Goal: Book appointment/travel/reservation

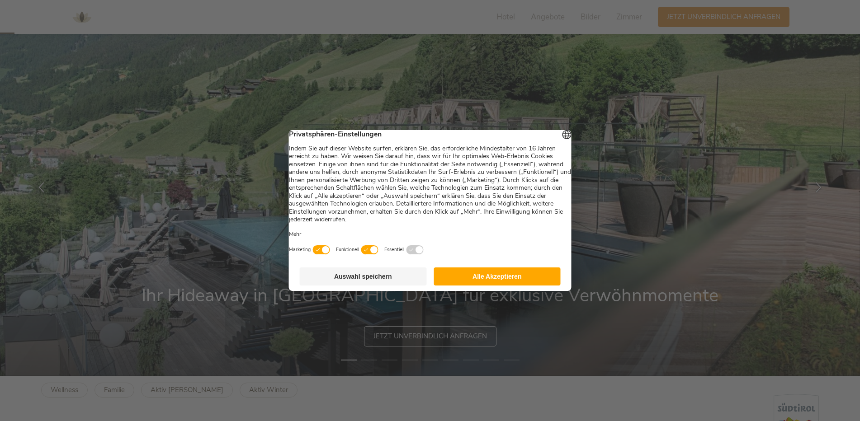
click at [391, 282] on button "Auswahl speichern" at bounding box center [363, 277] width 127 height 18
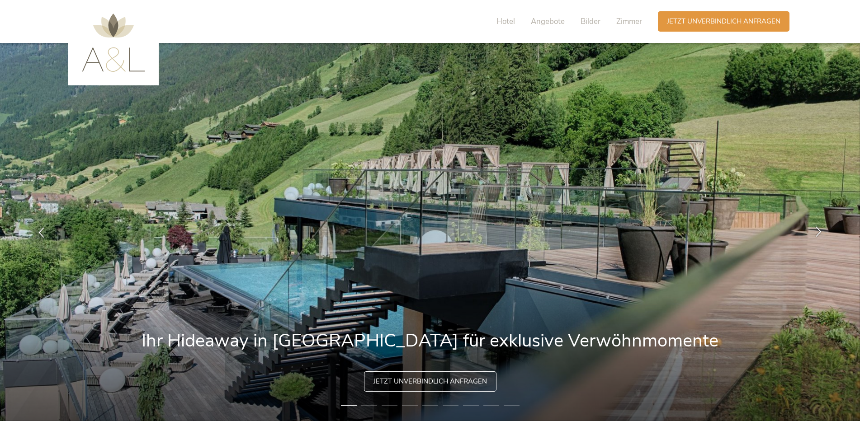
click at [821, 237] on div at bounding box center [818, 232] width 28 height 28
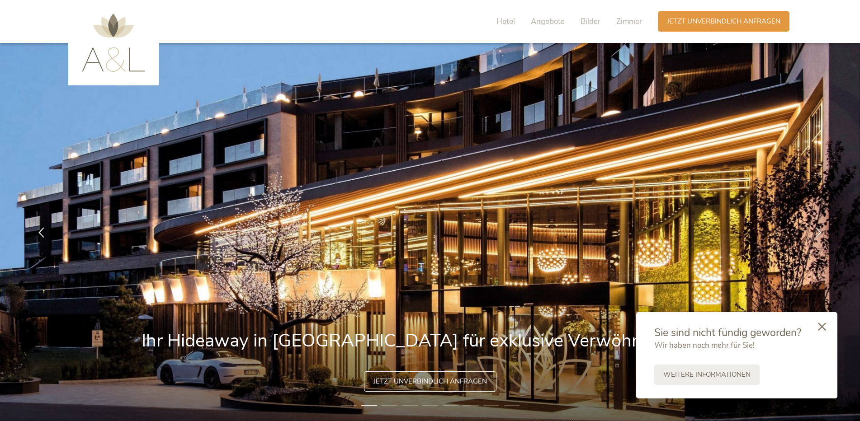
click at [822, 325] on icon at bounding box center [822, 327] width 8 height 8
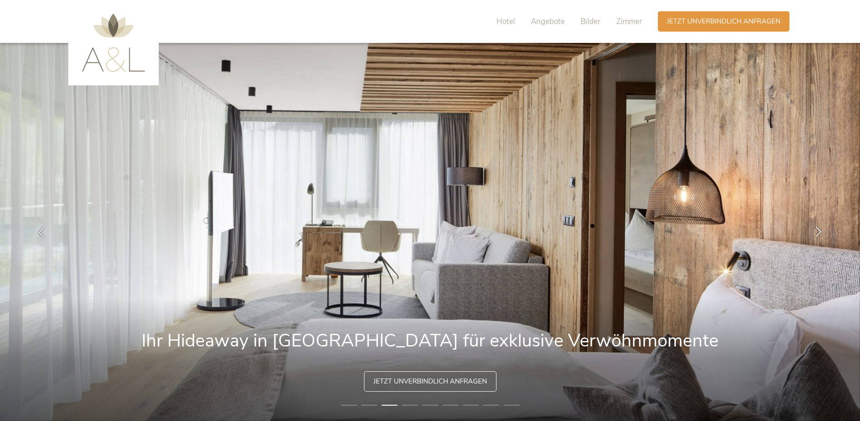
click at [818, 229] on icon at bounding box center [818, 231] width 10 height 10
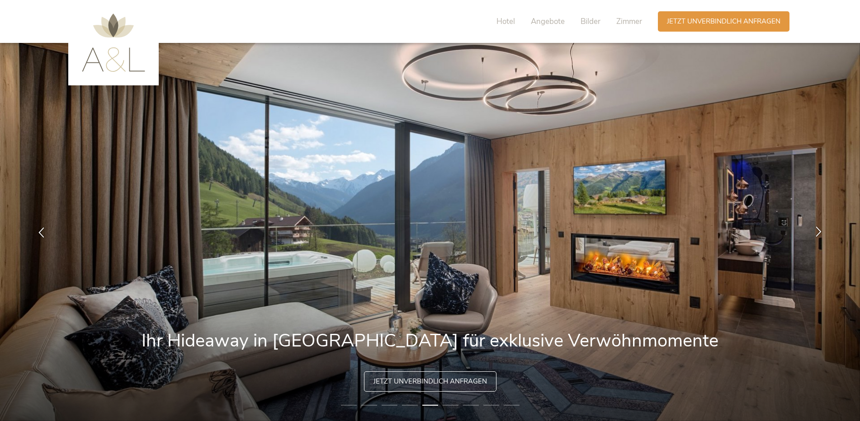
click at [828, 235] on div at bounding box center [818, 232] width 28 height 28
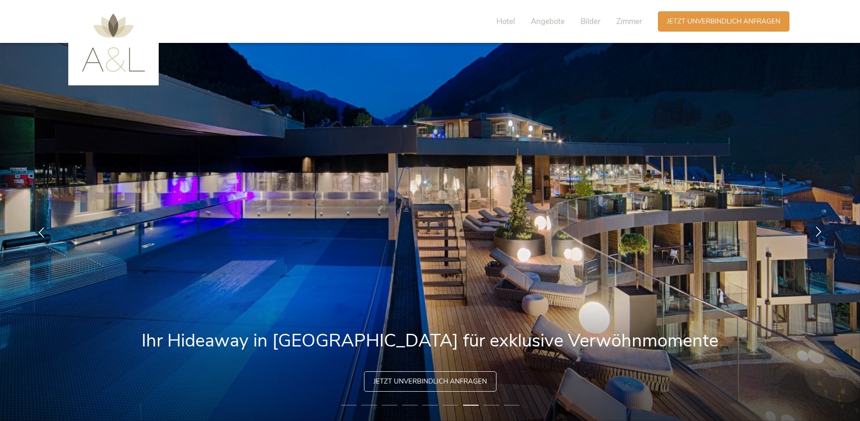
click at [821, 233] on icon at bounding box center [818, 231] width 10 height 10
click at [816, 231] on icon at bounding box center [818, 231] width 10 height 10
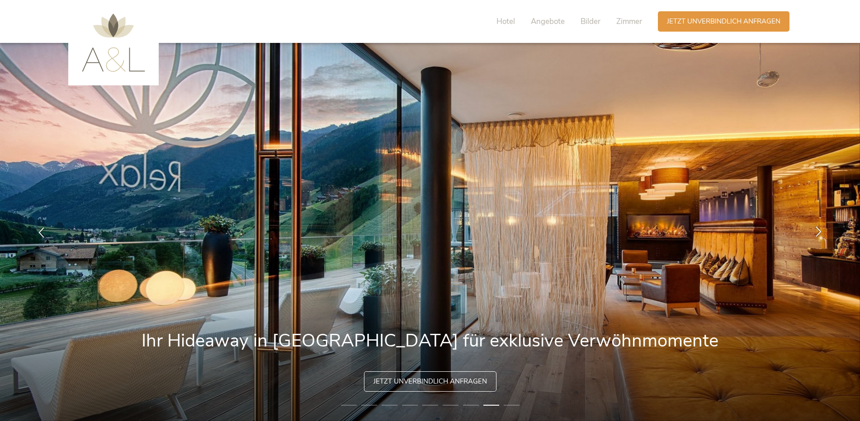
click at [816, 231] on icon at bounding box center [818, 231] width 10 height 10
click at [810, 233] on div at bounding box center [818, 232] width 28 height 28
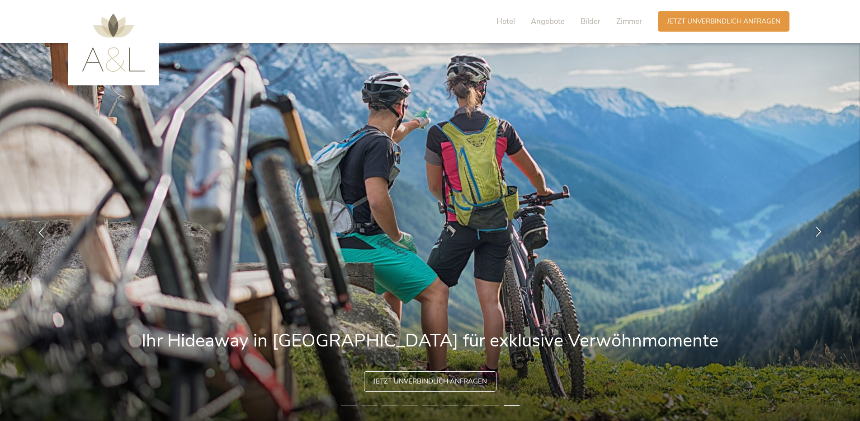
click at [812, 233] on div at bounding box center [818, 232] width 28 height 28
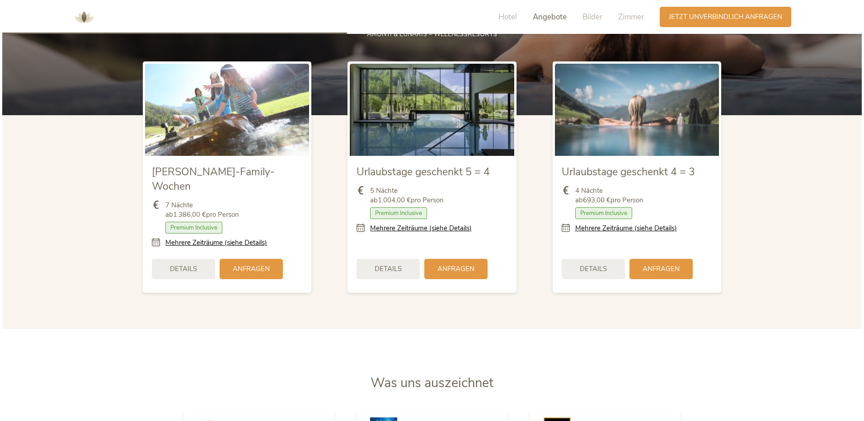
scroll to position [1085, 0]
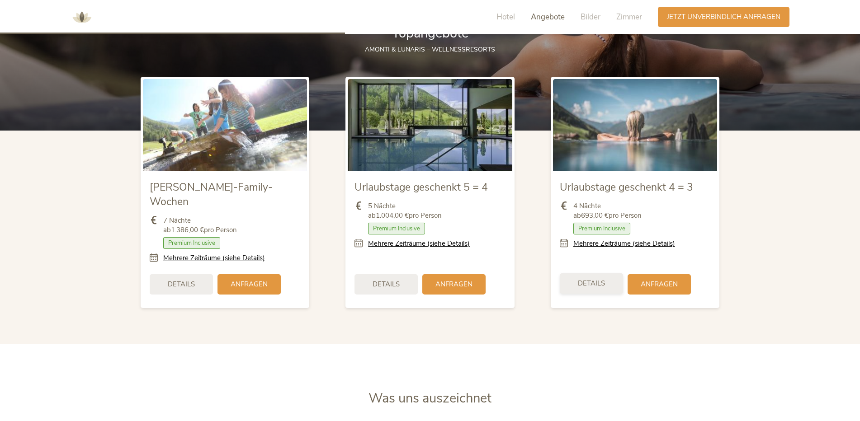
click at [590, 279] on span "Details" at bounding box center [591, 283] width 27 height 9
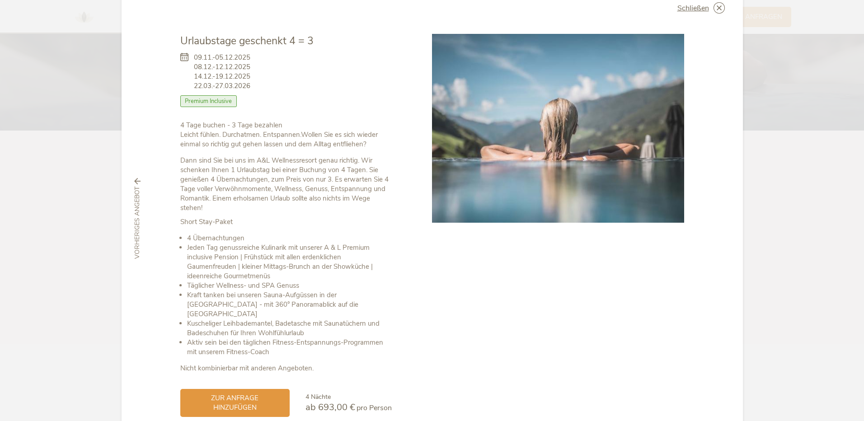
scroll to position [66, 0]
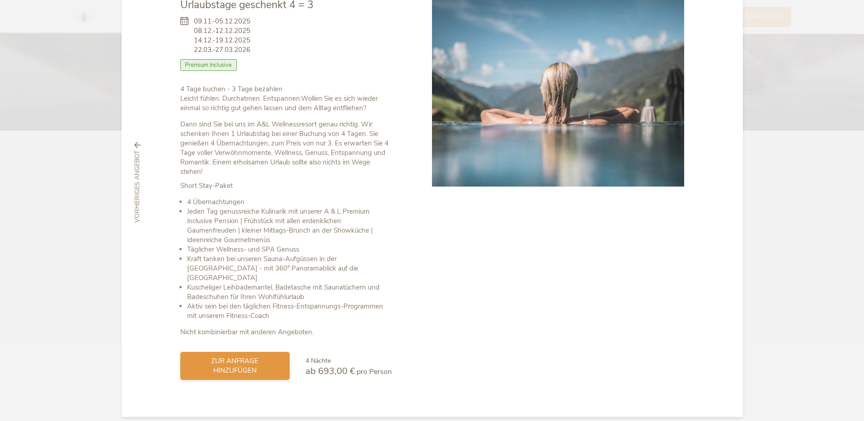
click at [240, 357] on span "zur Anfrage hinzufügen" at bounding box center [234, 366] width 91 height 19
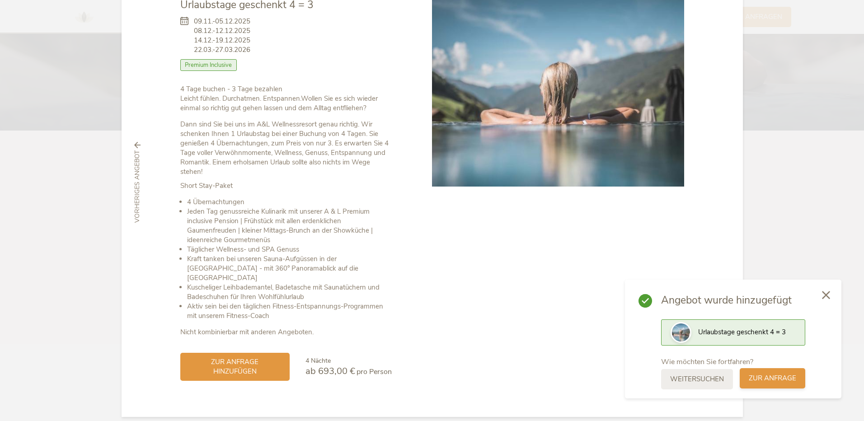
click at [764, 378] on span "zur Anfrage" at bounding box center [772, 378] width 47 height 9
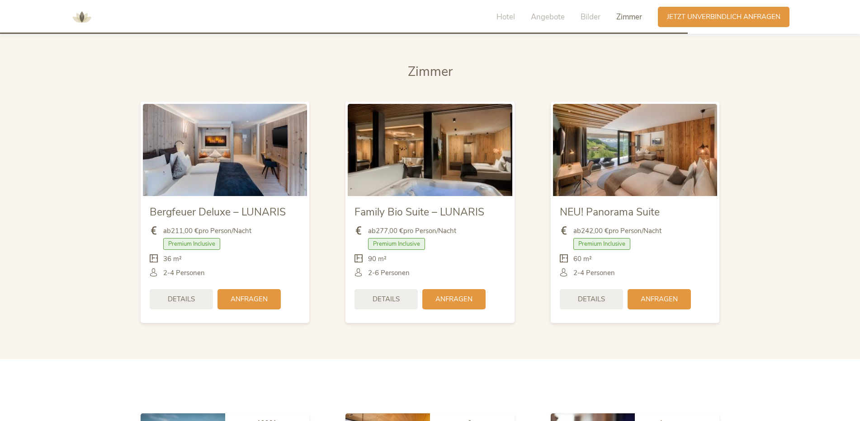
scroll to position [2163, 0]
click at [393, 294] on span "Details" at bounding box center [385, 298] width 27 height 9
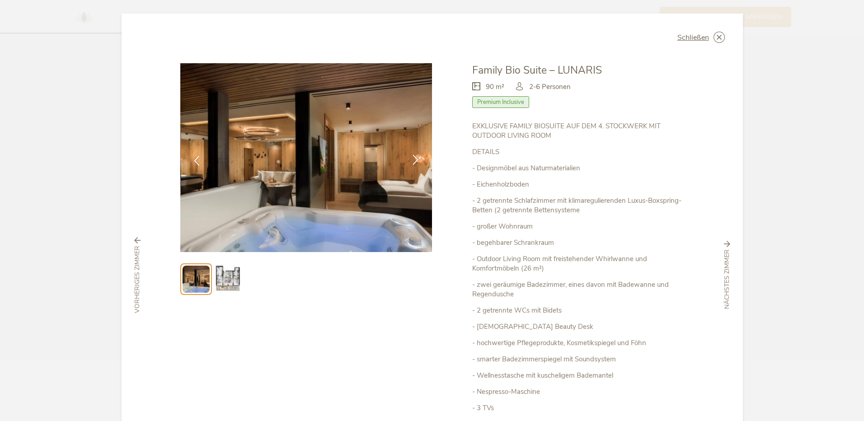
click at [412, 160] on icon at bounding box center [415, 160] width 10 height 10
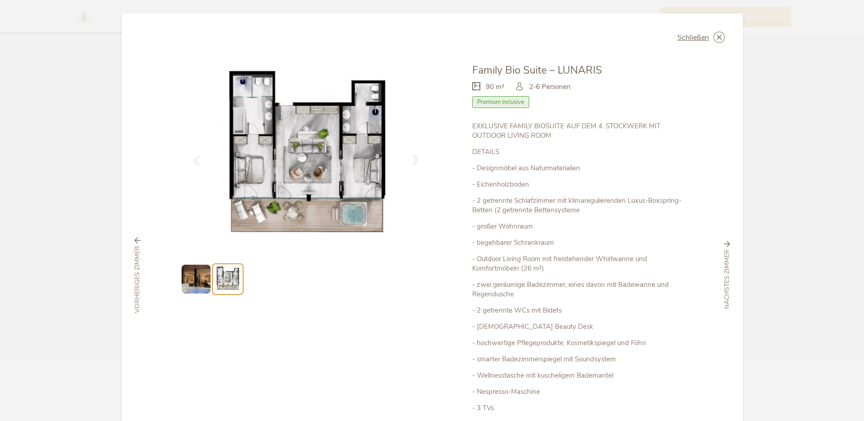
click at [412, 160] on icon at bounding box center [415, 160] width 10 height 10
click at [416, 159] on icon at bounding box center [415, 160] width 10 height 10
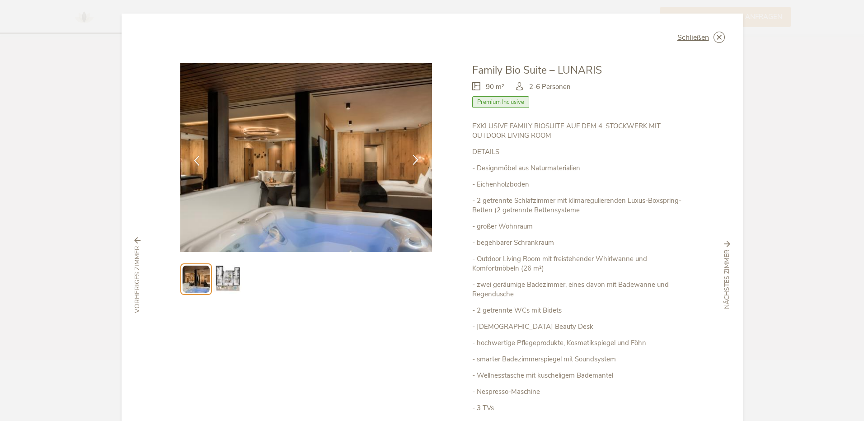
click at [416, 159] on icon at bounding box center [415, 160] width 10 height 10
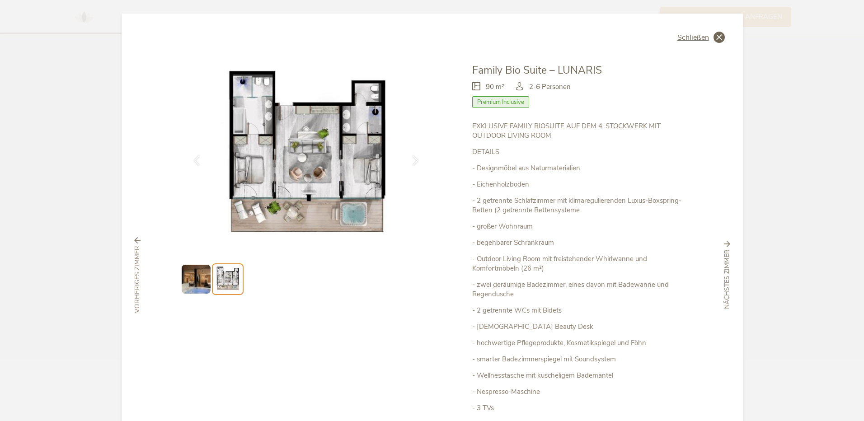
click at [714, 33] on icon at bounding box center [719, 37] width 11 height 11
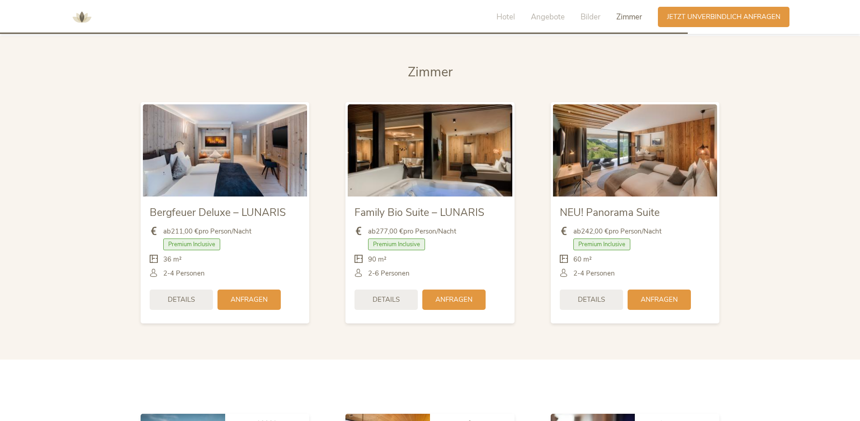
drag, startPoint x: 409, startPoint y: 220, endPoint x: 459, endPoint y: 218, distance: 50.6
click at [456, 227] on span "ab 277,00 € pro Person/Nacht" at bounding box center [412, 231] width 88 height 9
drag, startPoint x: 459, startPoint y: 218, endPoint x: 466, endPoint y: 240, distance: 23.0
click at [466, 240] on div "ab 277,00 € pro Person/Nacht Premium Inclusive 90 m²" at bounding box center [429, 252] width 151 height 65
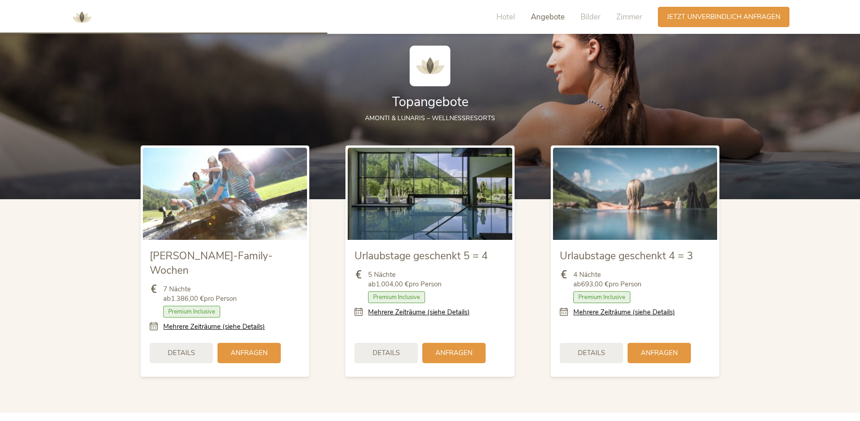
scroll to position [988, 0]
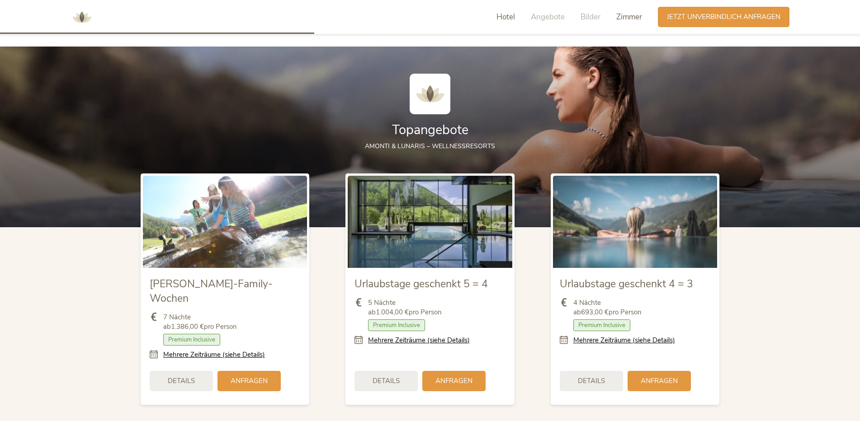
click at [624, 19] on span "Zimmer" at bounding box center [629, 17] width 26 height 10
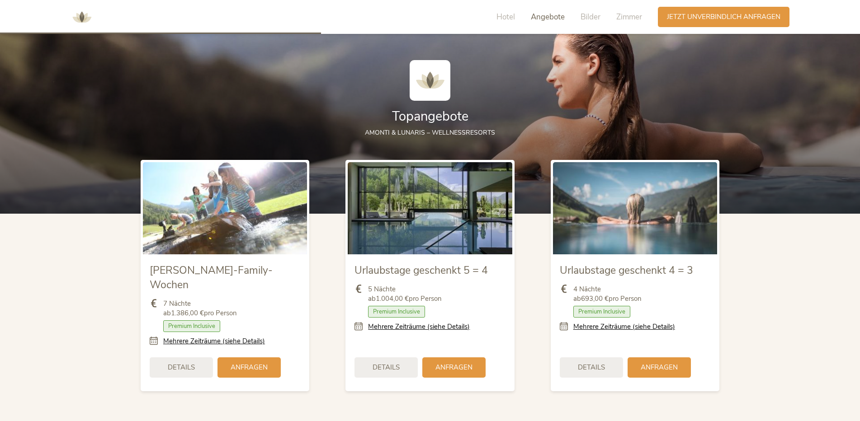
scroll to position [829, 0]
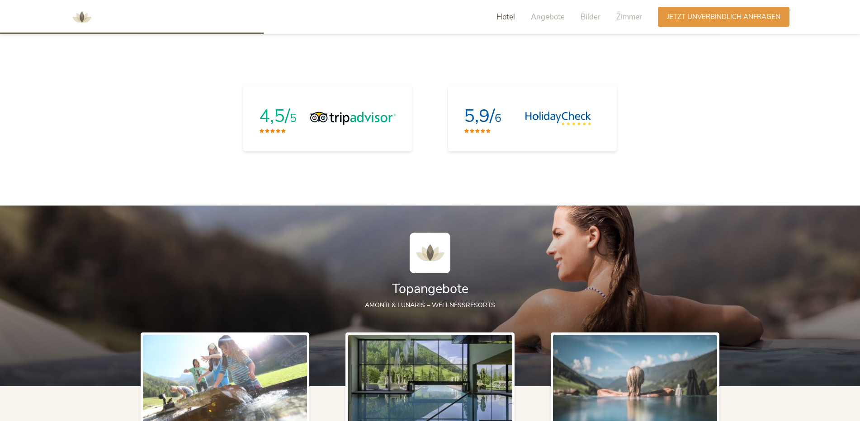
click at [80, 15] on img at bounding box center [81, 17] width 27 height 27
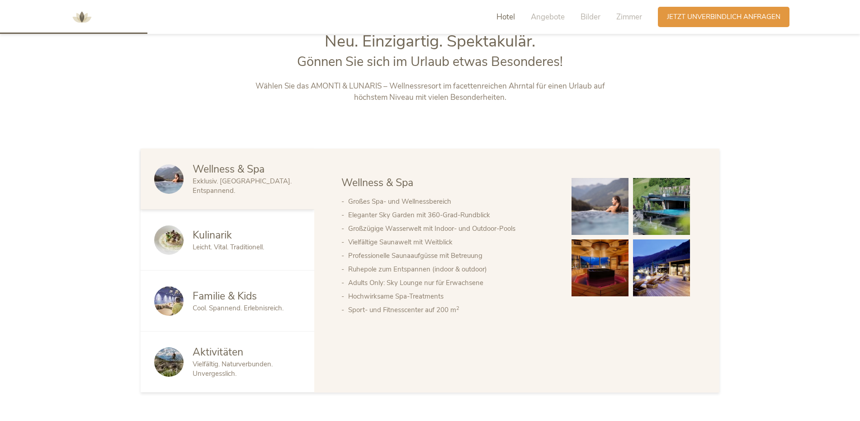
scroll to position [241, 0]
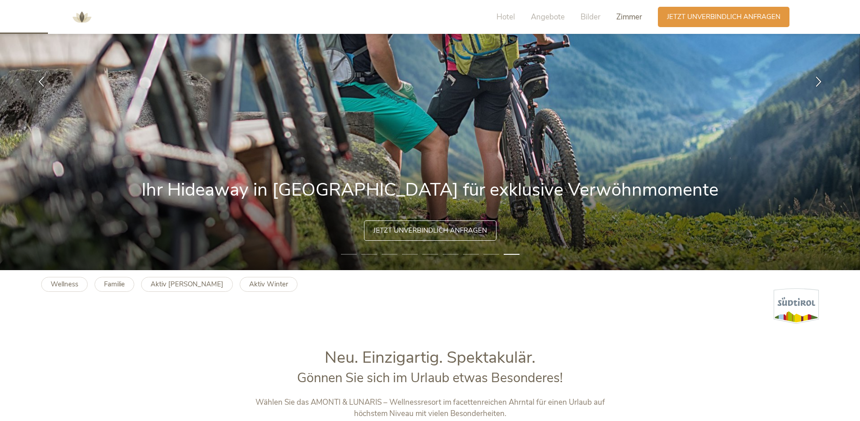
click at [630, 19] on span "Zimmer" at bounding box center [629, 17] width 26 height 10
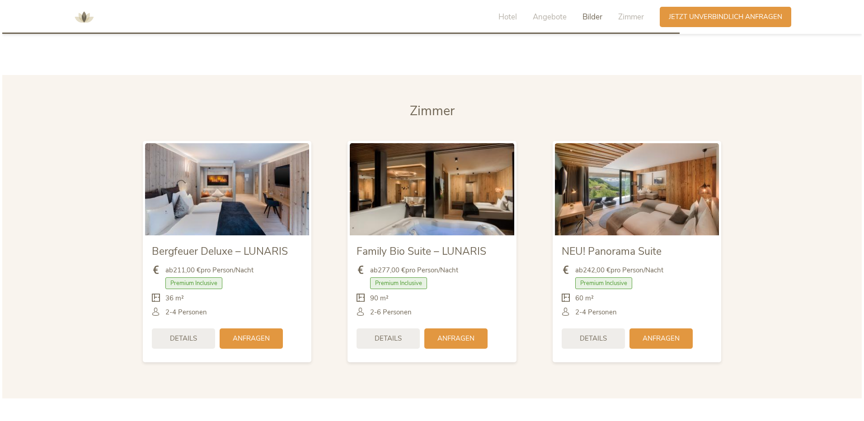
scroll to position [2140, 0]
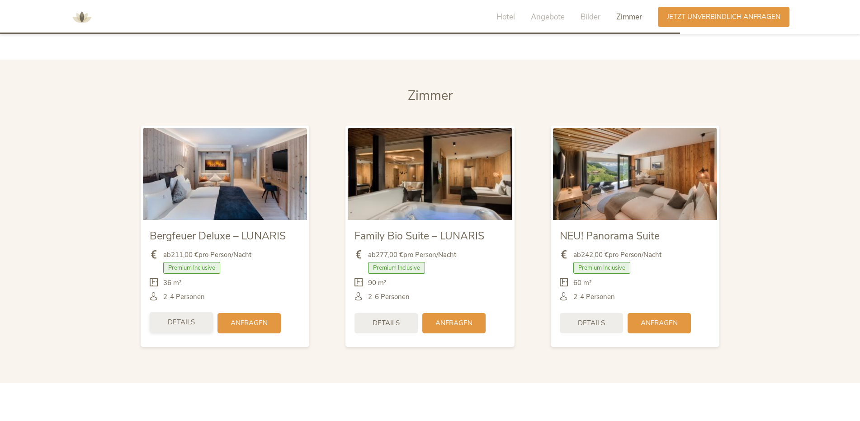
click at [186, 318] on span "Details" at bounding box center [181, 322] width 27 height 9
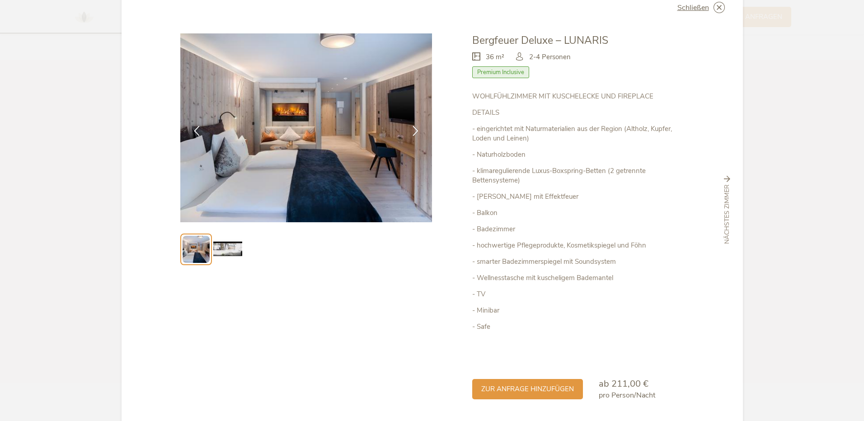
scroll to position [14, 0]
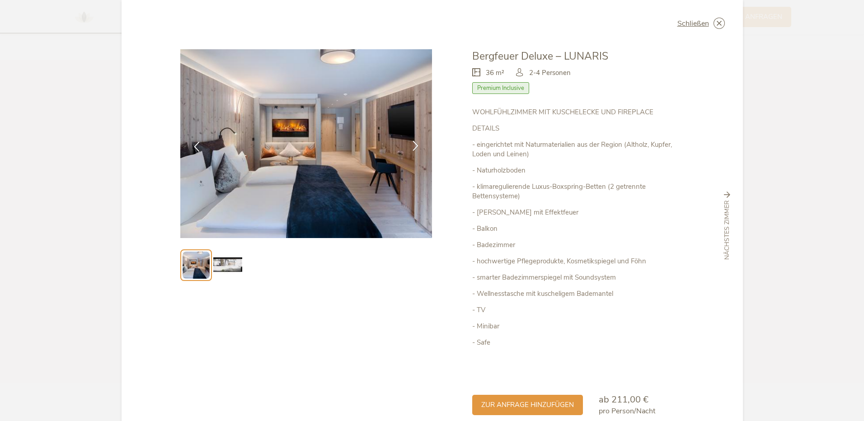
click at [410, 143] on icon at bounding box center [415, 146] width 10 height 10
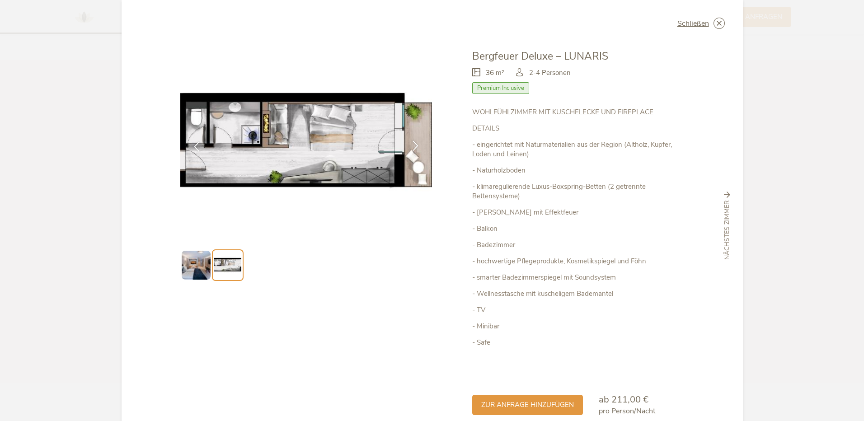
click at [410, 144] on icon at bounding box center [415, 146] width 10 height 10
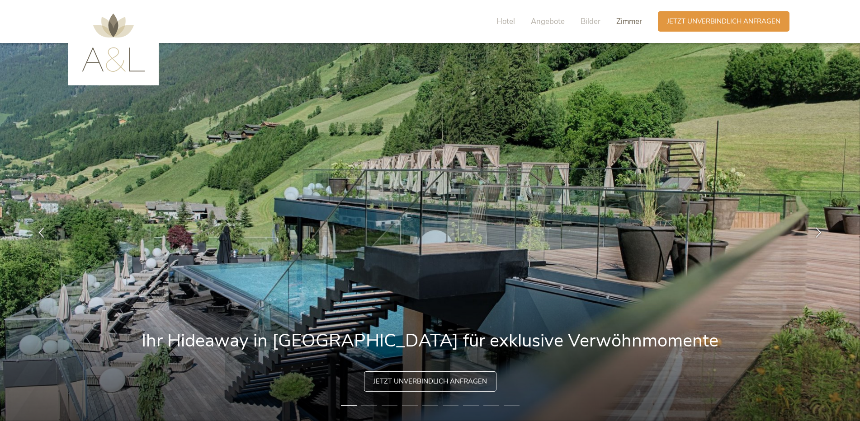
click at [625, 16] on span "Zimmer" at bounding box center [629, 21] width 26 height 10
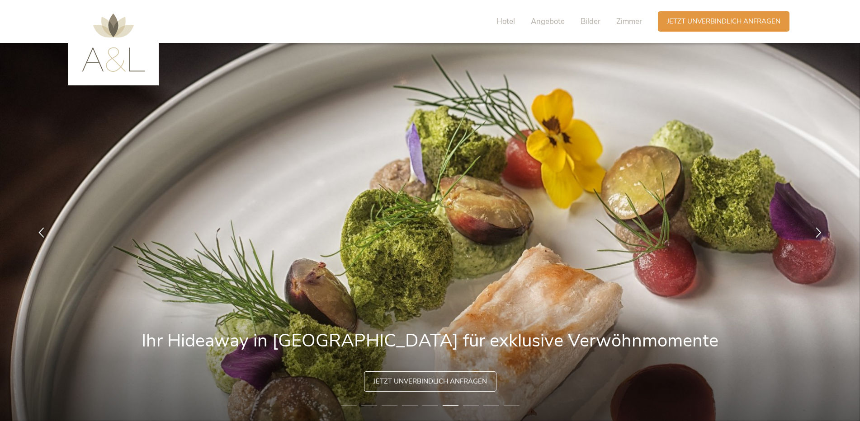
click at [586, 15] on div "Hotel Angebote Bilder Zimmer" at bounding box center [571, 21] width 173 height 20
click at [586, 18] on span "Bilder" at bounding box center [590, 21] width 20 height 10
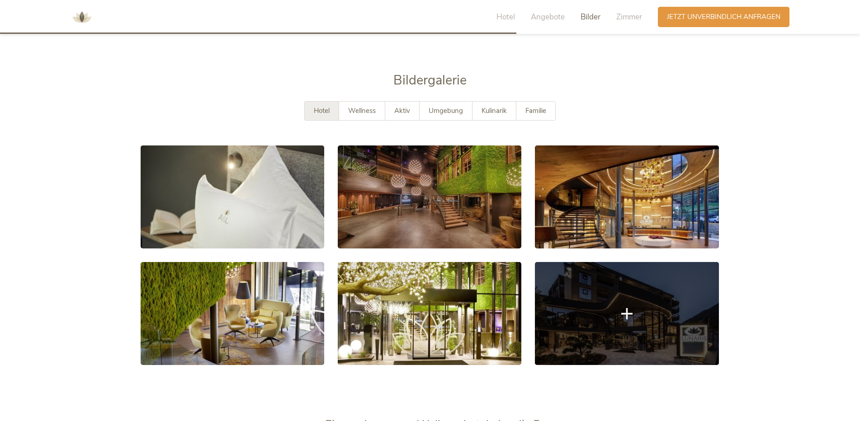
scroll to position [1644, 0]
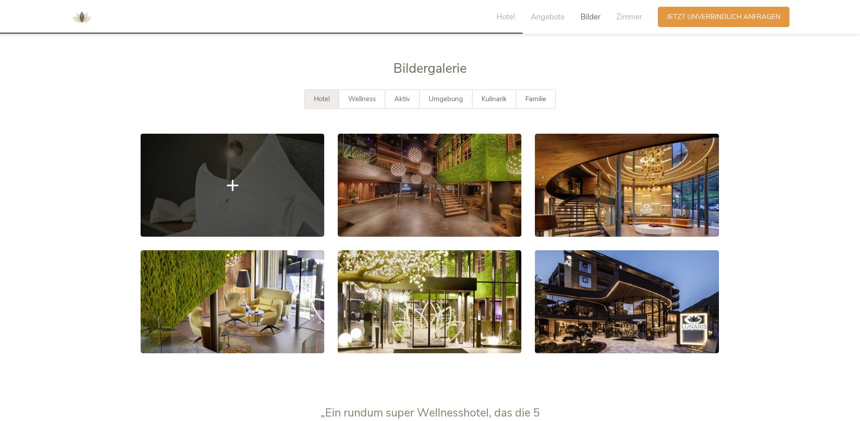
click at [304, 211] on link at bounding box center [232, 185] width 183 height 103
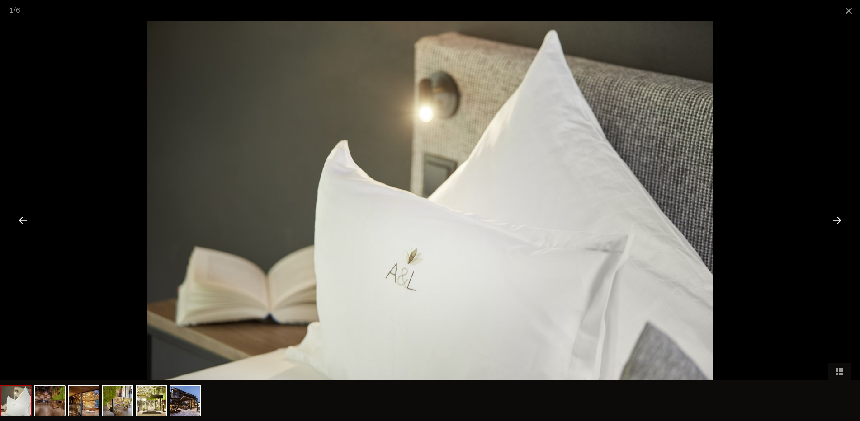
click at [830, 221] on div at bounding box center [837, 220] width 28 height 28
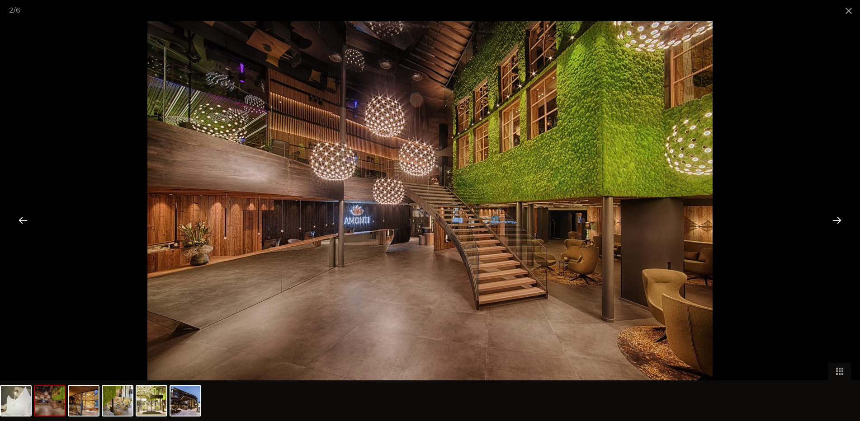
click at [830, 221] on div at bounding box center [837, 220] width 28 height 28
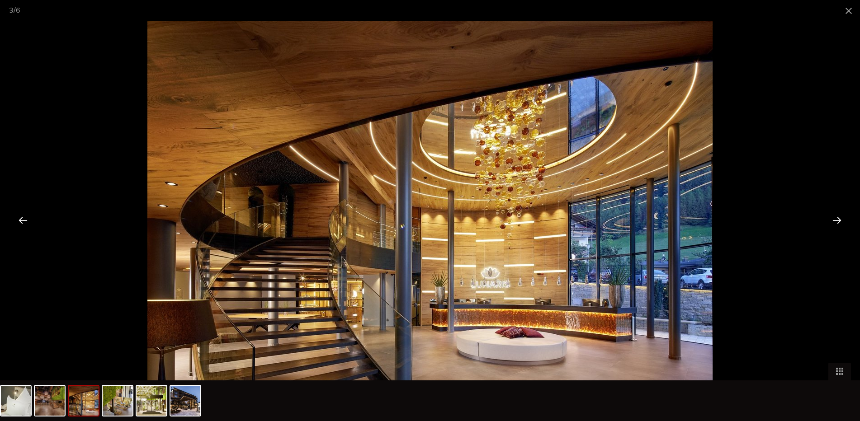
click at [830, 221] on div at bounding box center [837, 220] width 28 height 28
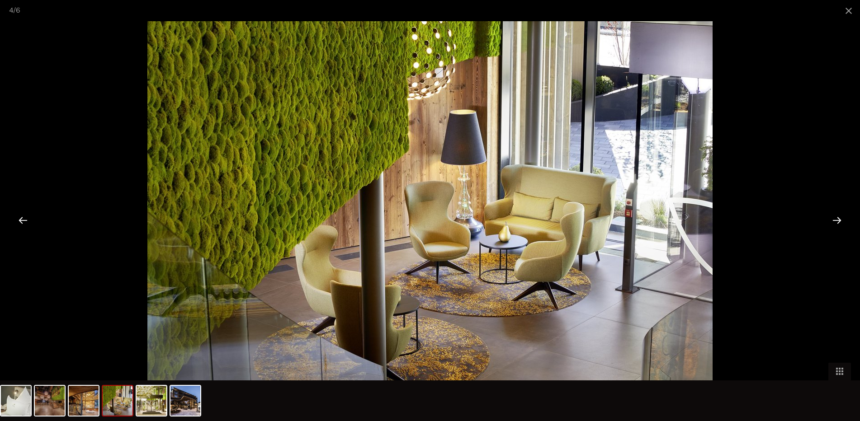
click at [23, 217] on div at bounding box center [23, 220] width 28 height 28
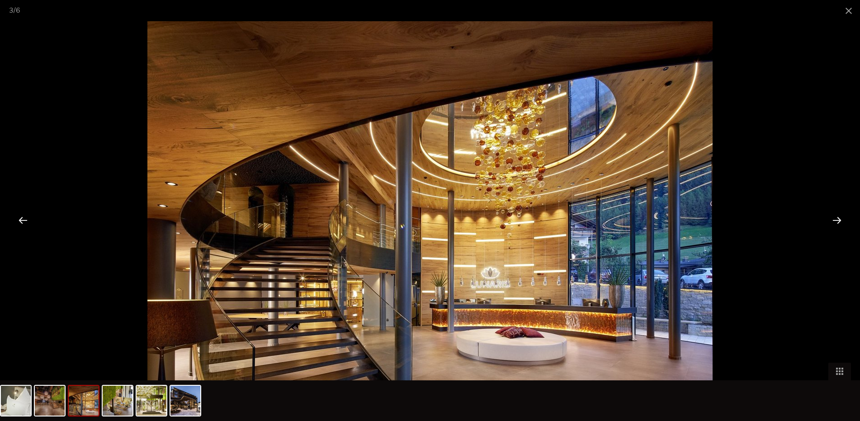
click at [834, 218] on div at bounding box center [837, 220] width 28 height 28
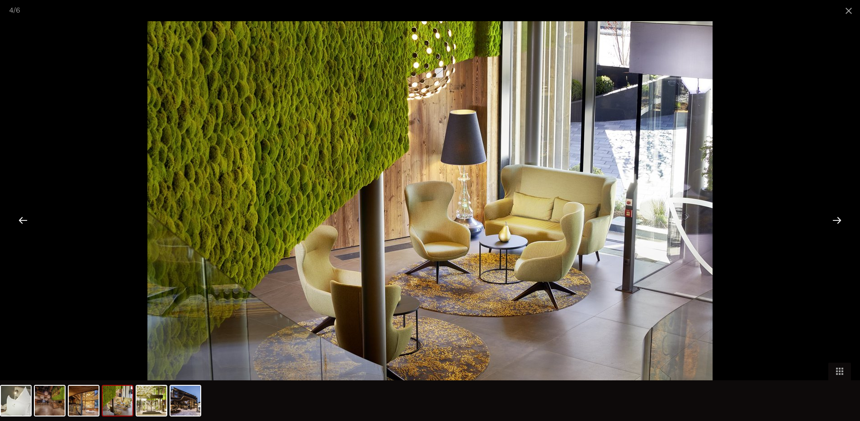
click at [834, 218] on div at bounding box center [837, 220] width 28 height 28
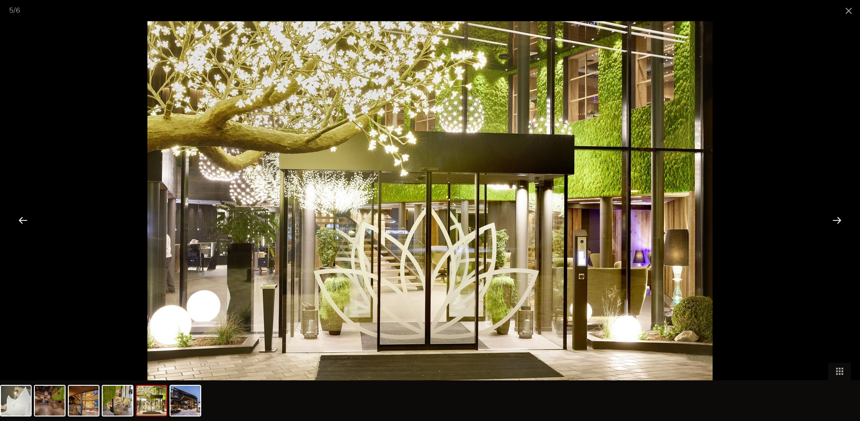
click at [834, 218] on div at bounding box center [837, 220] width 28 height 28
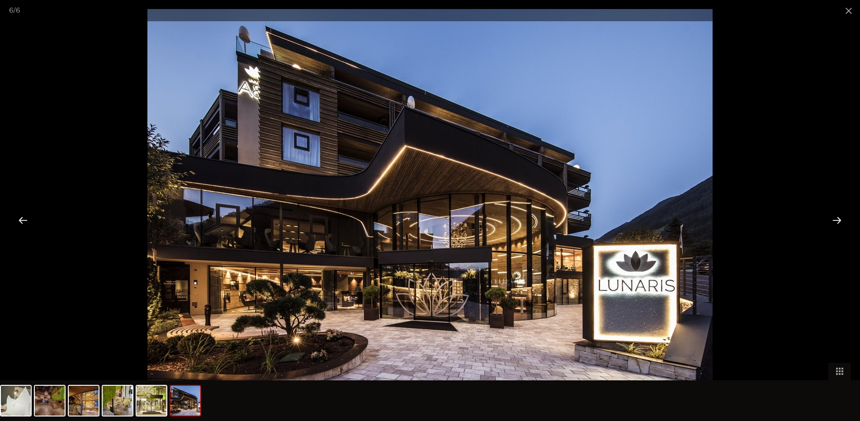
click at [835, 219] on div at bounding box center [837, 220] width 28 height 28
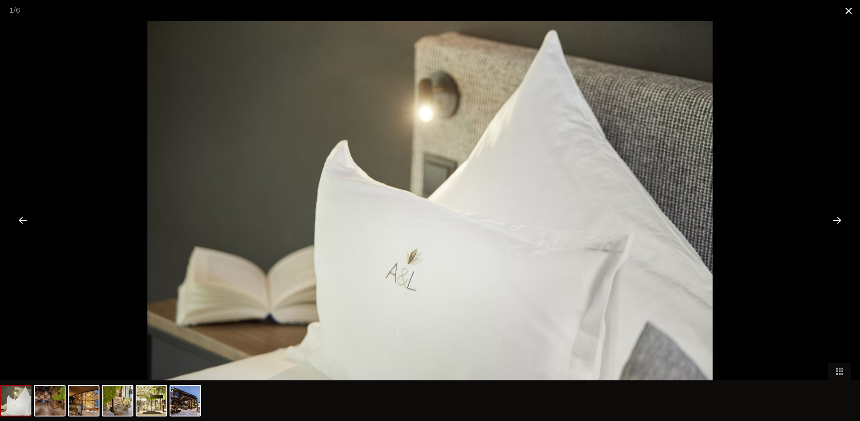
click at [856, 5] on span at bounding box center [848, 10] width 23 height 21
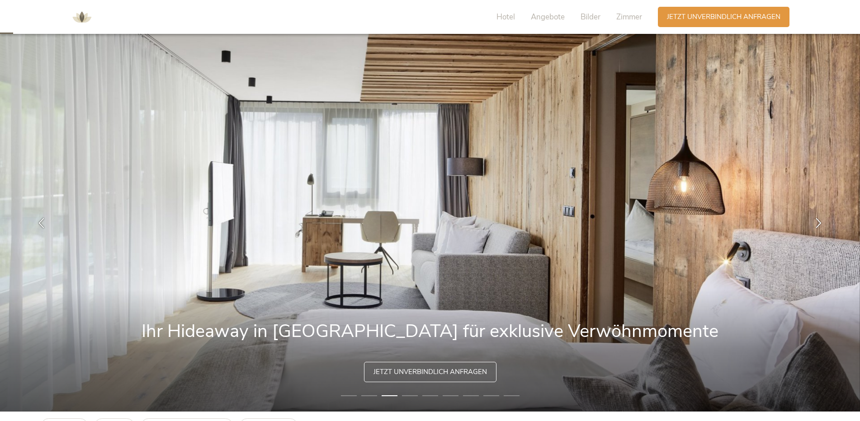
scroll to position [0, 0]
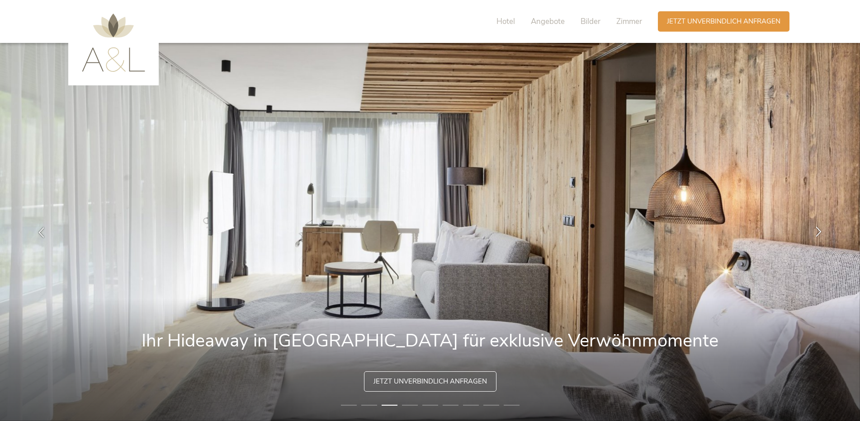
click at [813, 225] on div at bounding box center [818, 232] width 28 height 28
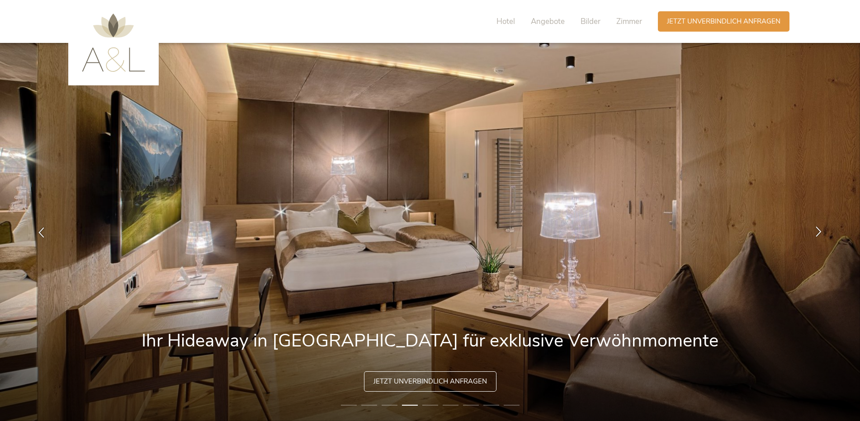
click at [816, 233] on icon at bounding box center [818, 231] width 10 height 10
click at [819, 235] on icon at bounding box center [818, 231] width 10 height 10
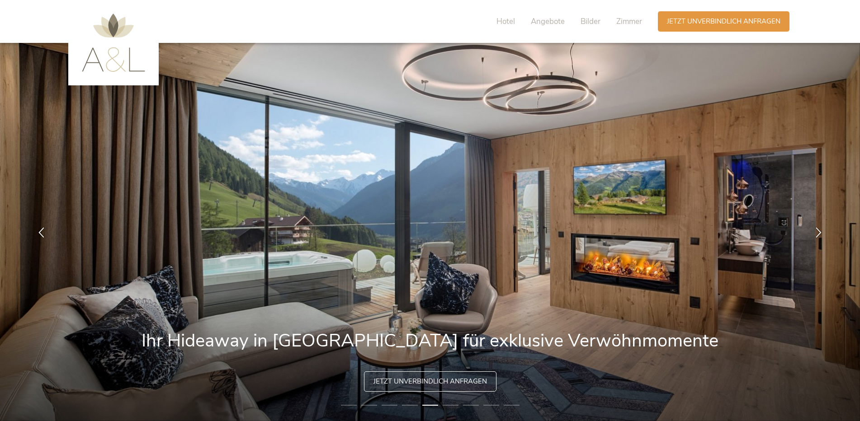
drag, startPoint x: 816, startPoint y: 235, endPoint x: 797, endPoint y: 201, distance: 38.6
click at [797, 201] on img at bounding box center [430, 232] width 860 height 378
click at [821, 240] on div at bounding box center [818, 232] width 28 height 28
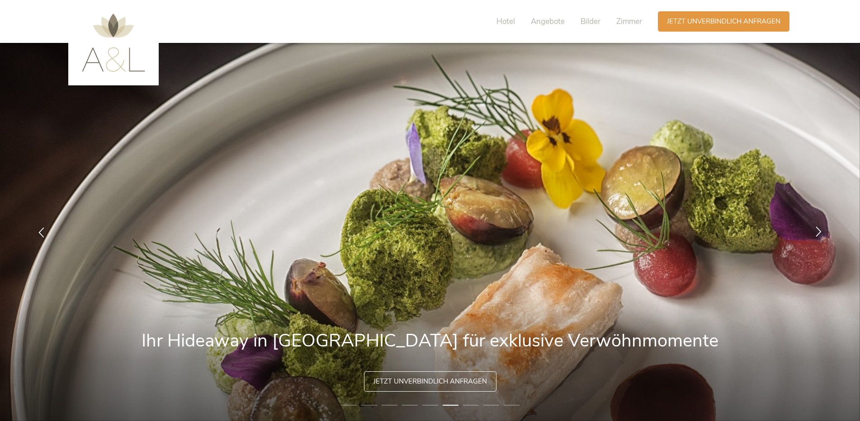
click at [821, 240] on div at bounding box center [818, 232] width 28 height 28
click at [821, 237] on div at bounding box center [818, 232] width 28 height 28
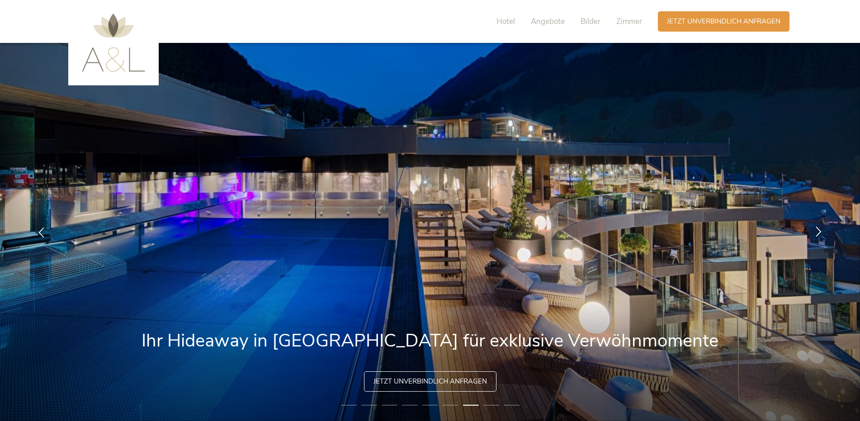
click at [821, 237] on div at bounding box center [818, 232] width 28 height 28
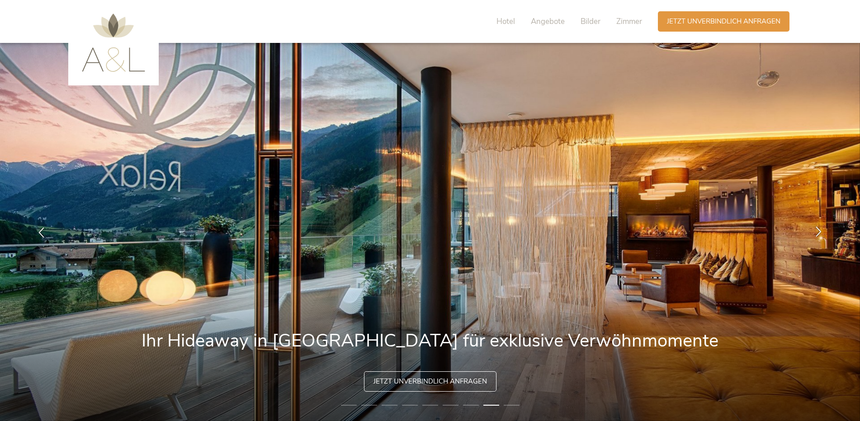
click at [820, 237] on div at bounding box center [818, 232] width 28 height 28
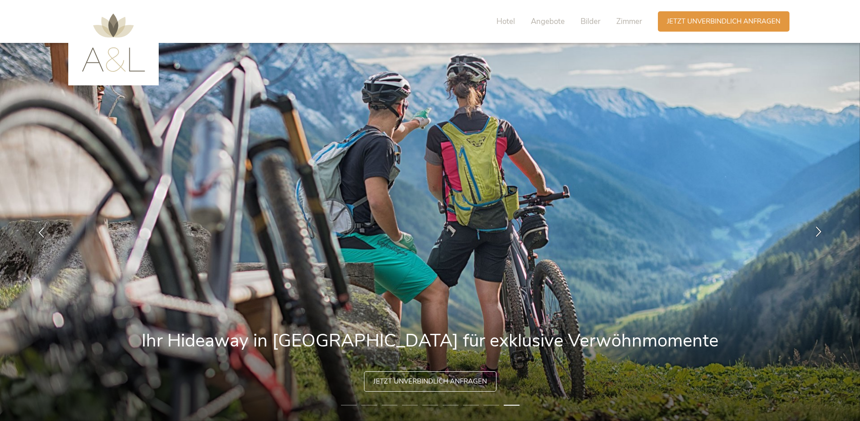
click at [820, 237] on div at bounding box center [818, 232] width 28 height 28
click at [471, 390] on div "Jetzt unverbindlich anfragen" at bounding box center [430, 381] width 132 height 20
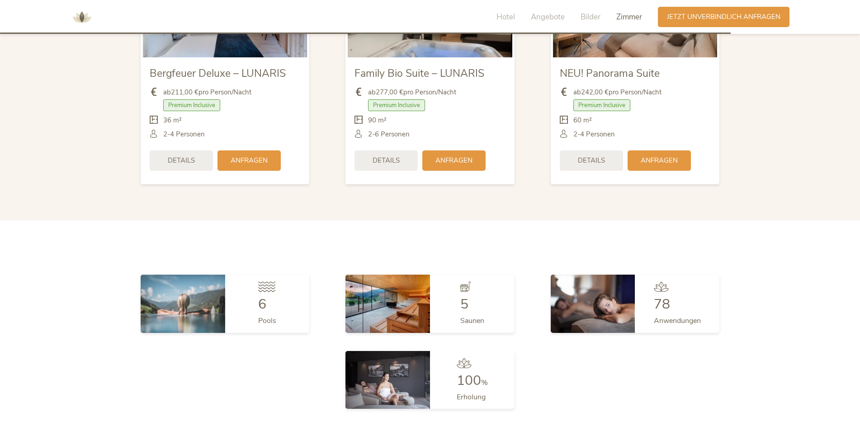
scroll to position [2299, 0]
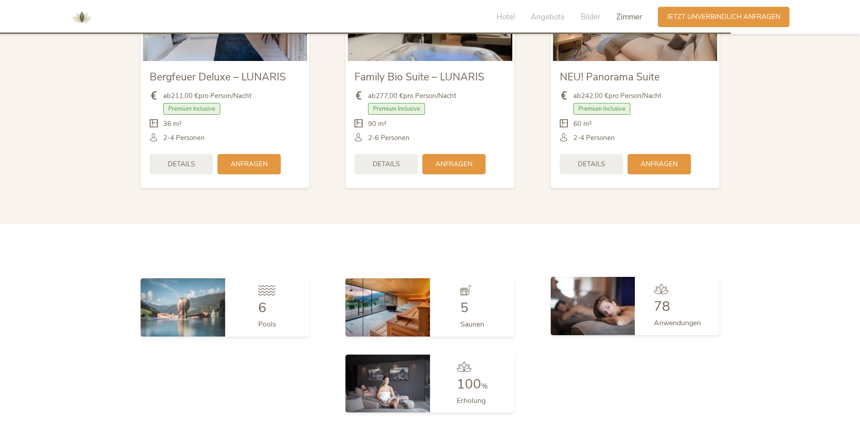
click at [602, 294] on img at bounding box center [592, 306] width 85 height 58
click at [708, 313] on div "78 Anwendungen" at bounding box center [677, 306] width 85 height 58
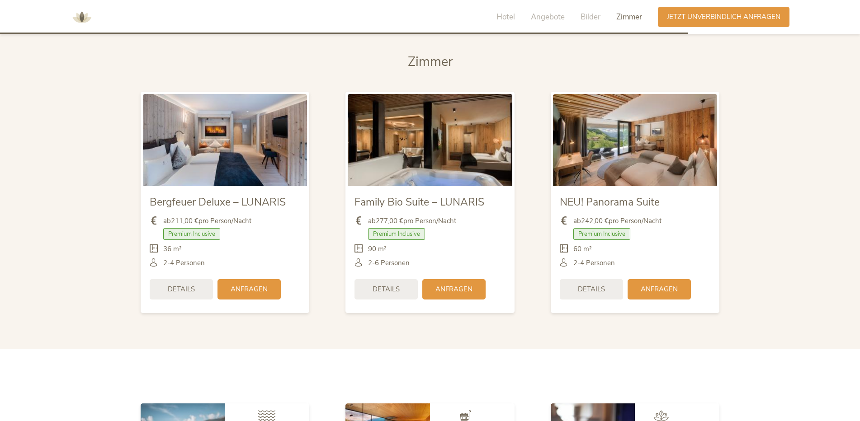
scroll to position [2163, 0]
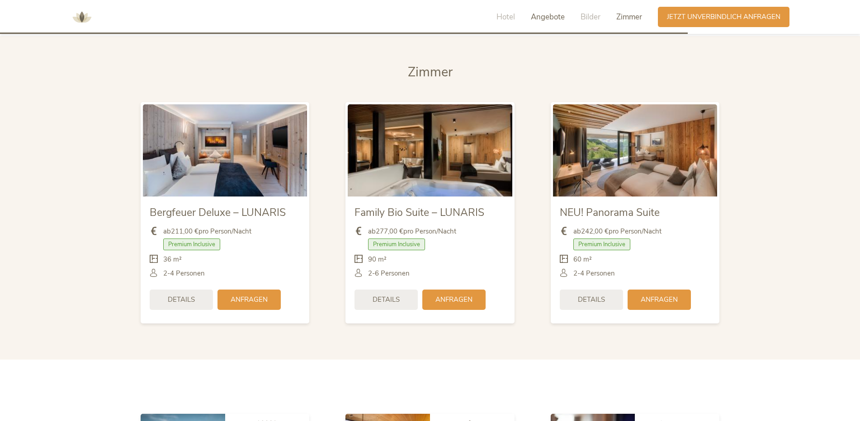
click at [545, 20] on span "Angebote" at bounding box center [548, 17] width 34 height 10
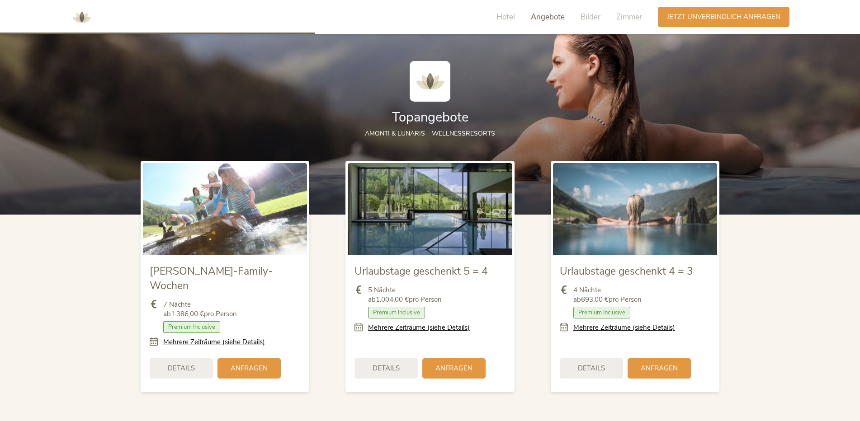
scroll to position [989, 0]
